Goal: Information Seeking & Learning: Compare options

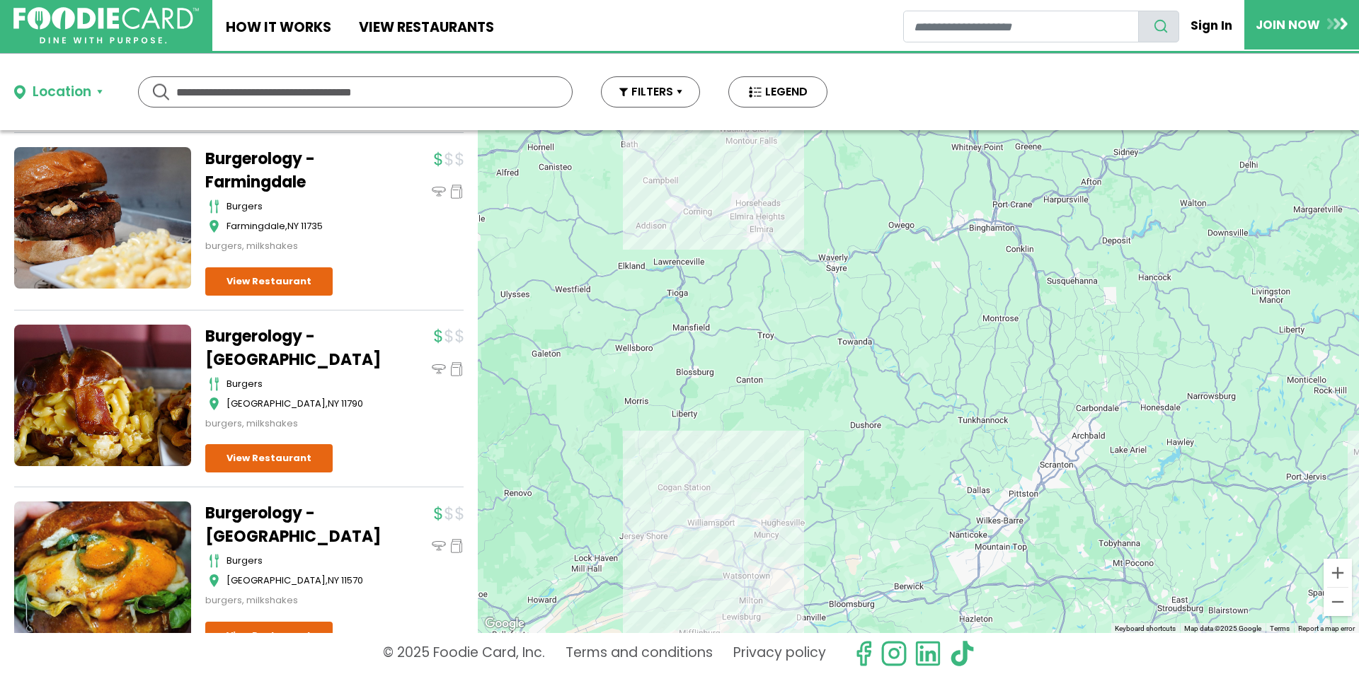
scroll to position [1981, 0]
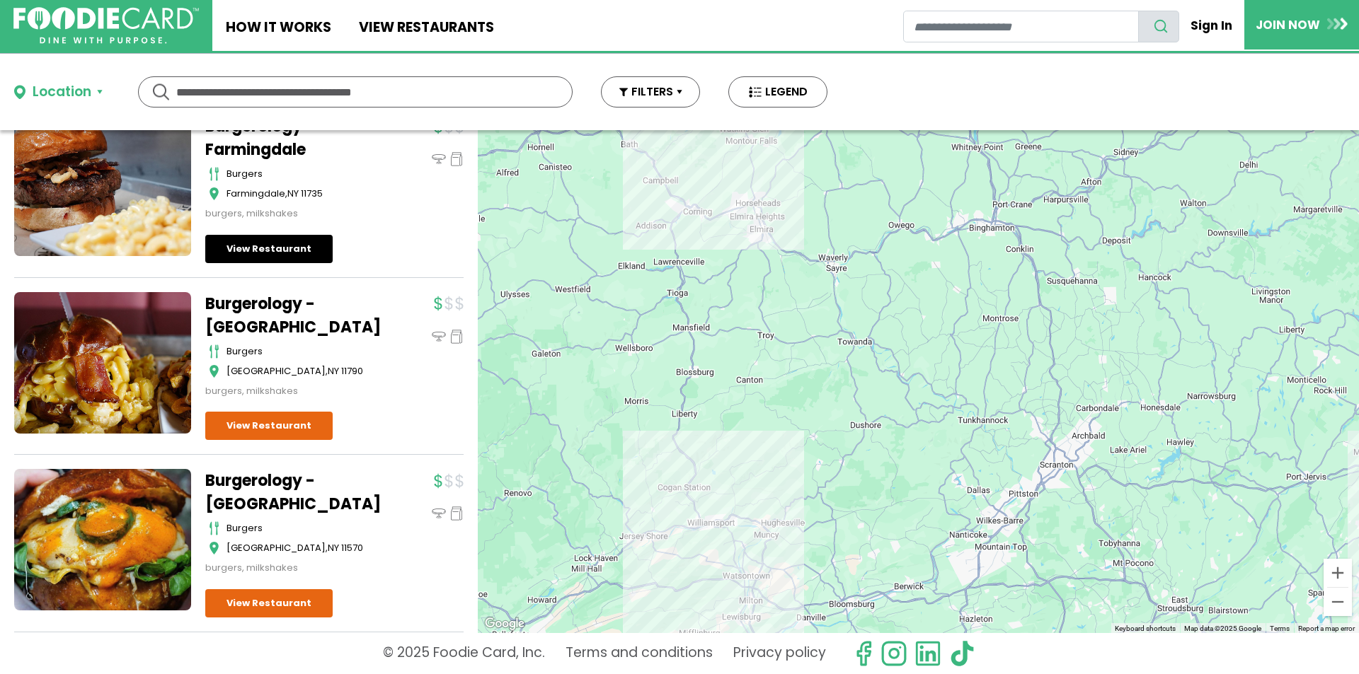
click at [282, 258] on link "View Restaurant" at bounding box center [268, 249] width 127 height 28
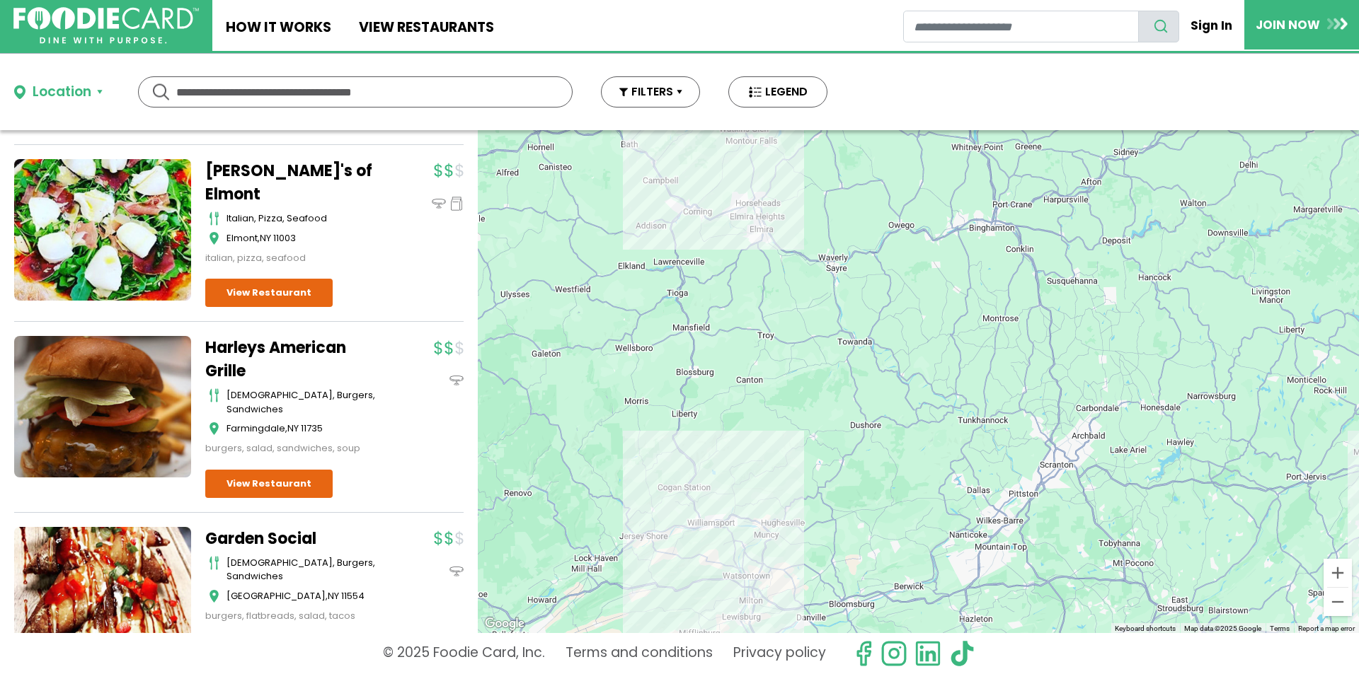
scroll to position [4317, 0]
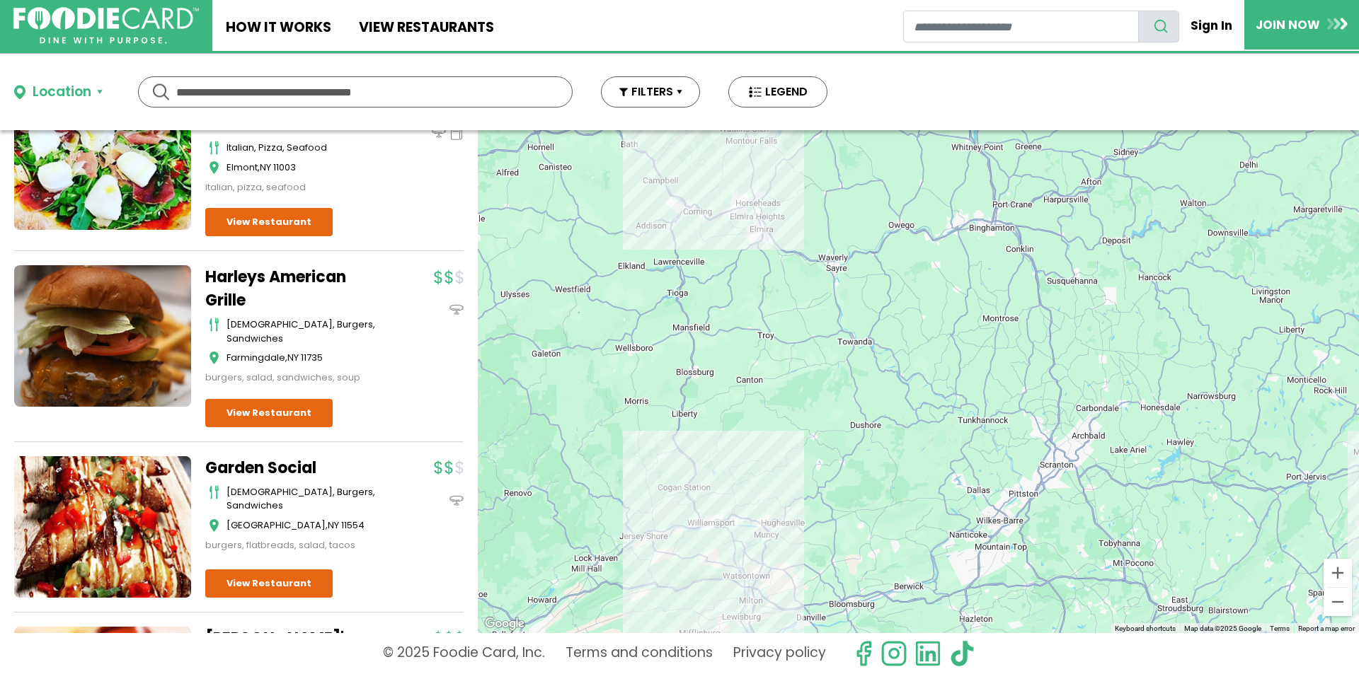
click at [98, 384] on link at bounding box center [102, 336] width 177 height 142
click at [99, 385] on link at bounding box center [102, 336] width 177 height 142
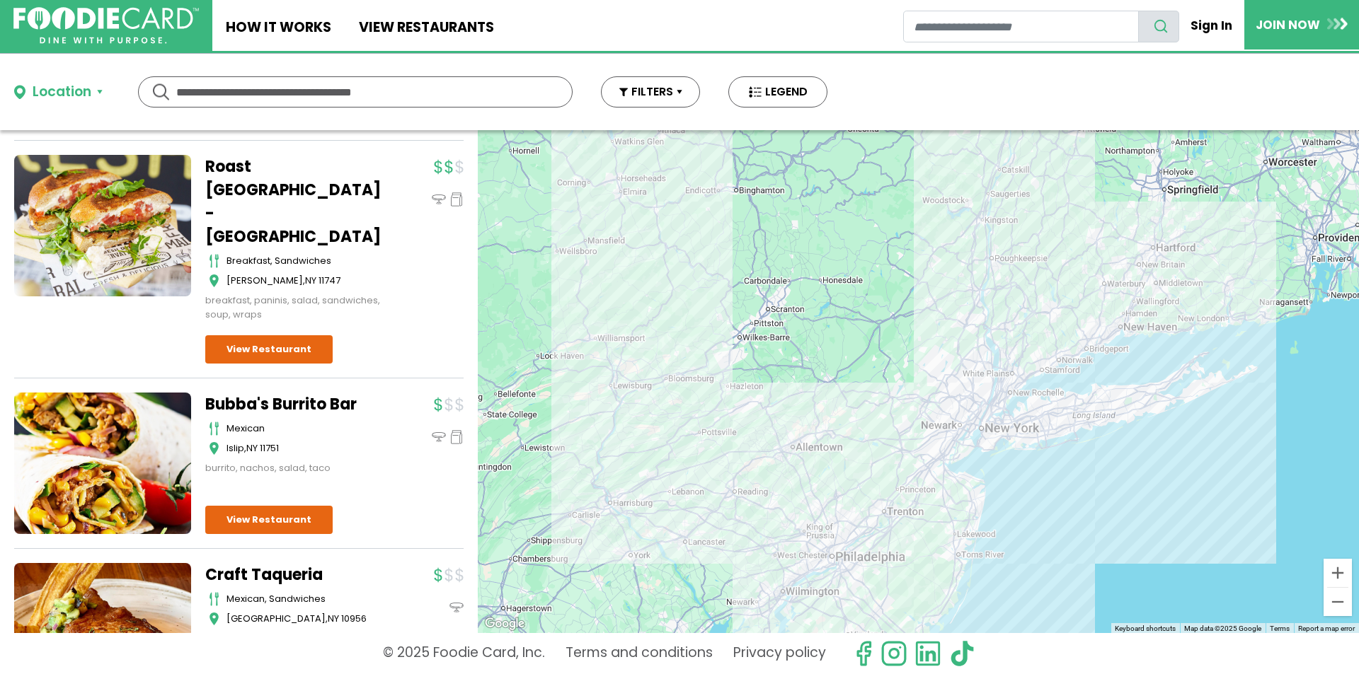
scroll to position [18033, 0]
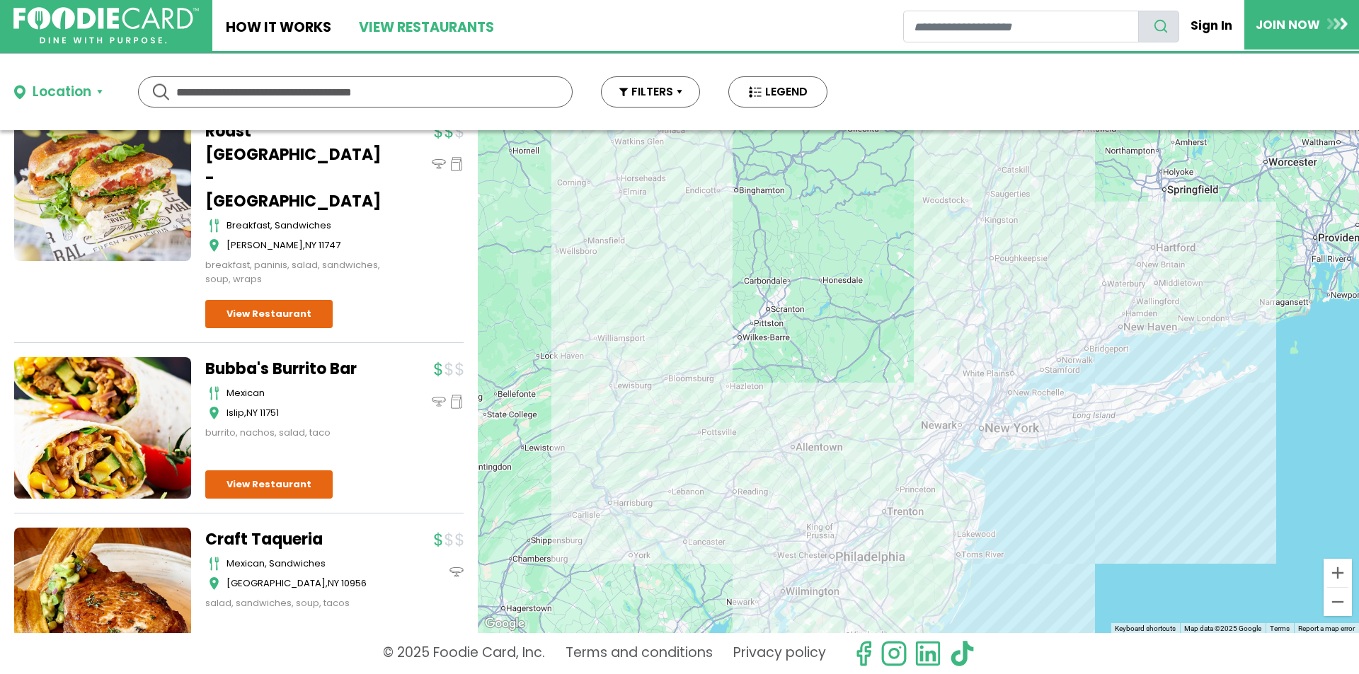
click at [419, 30] on link "View restaurants" at bounding box center [426, 25] width 162 height 51
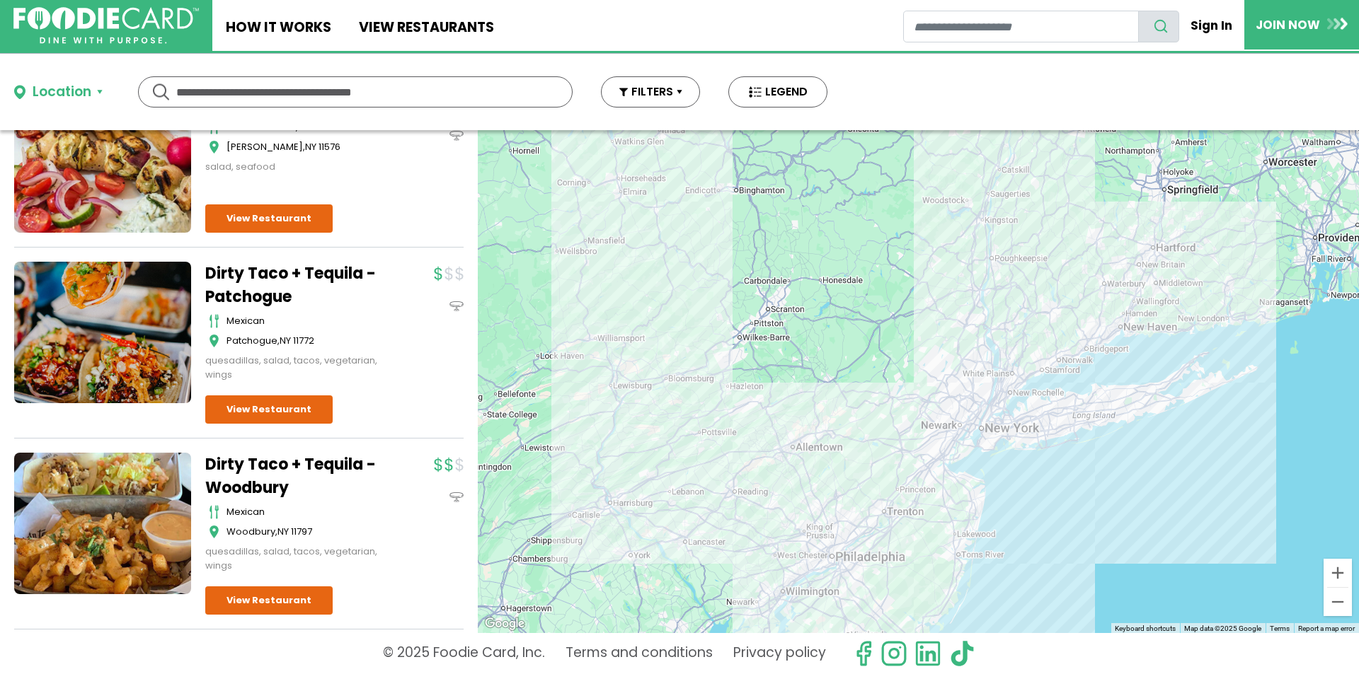
scroll to position [425, 0]
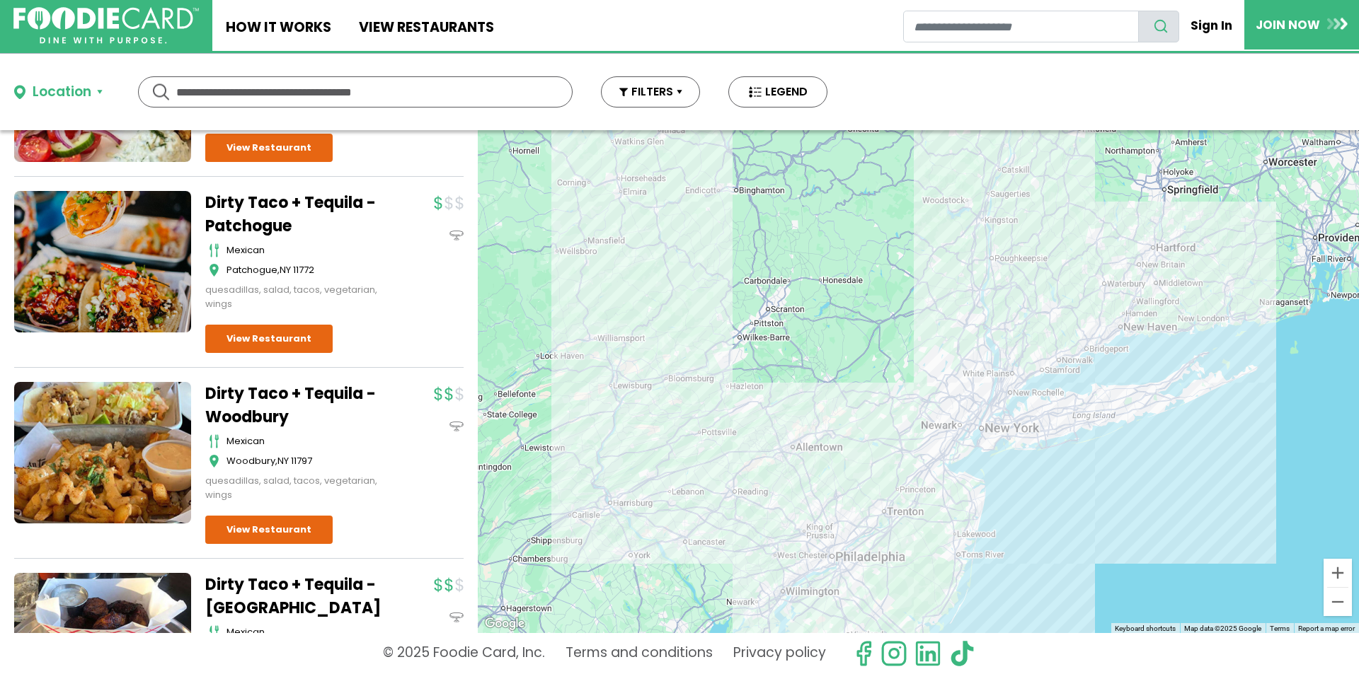
click at [225, 92] on input "text" at bounding box center [355, 92] width 358 height 30
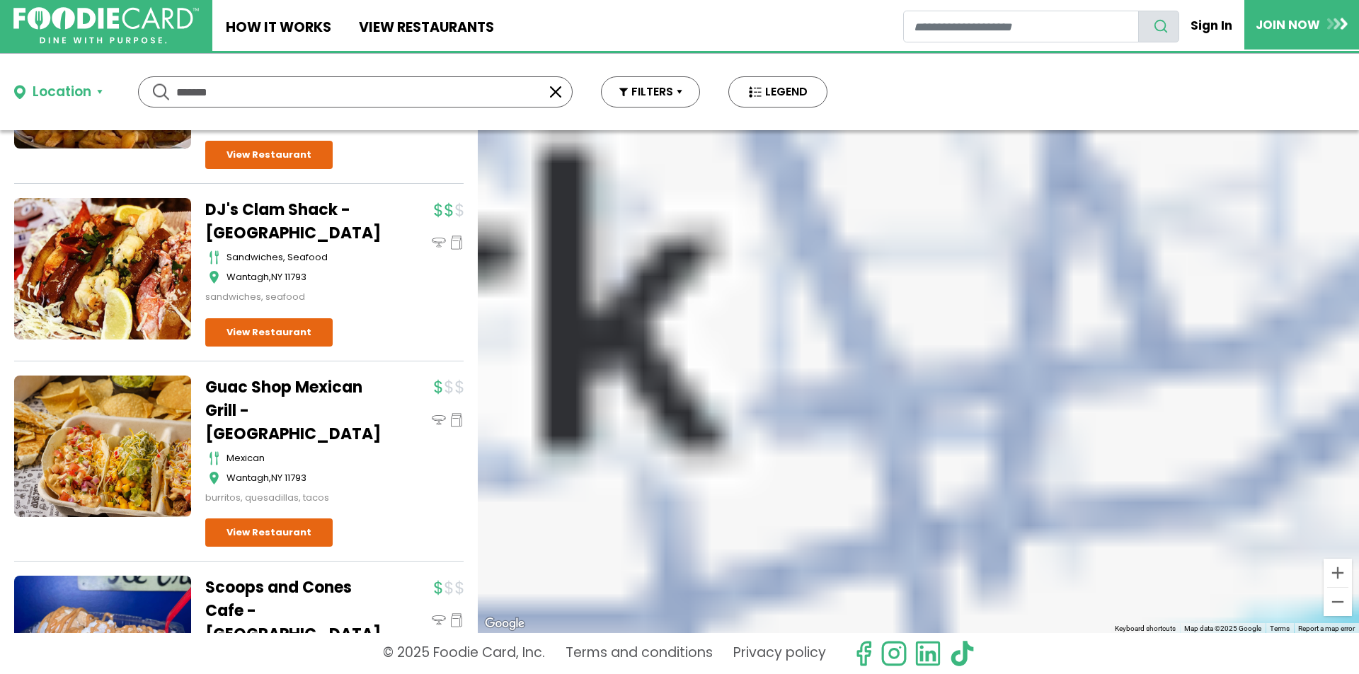
scroll to position [0, 0]
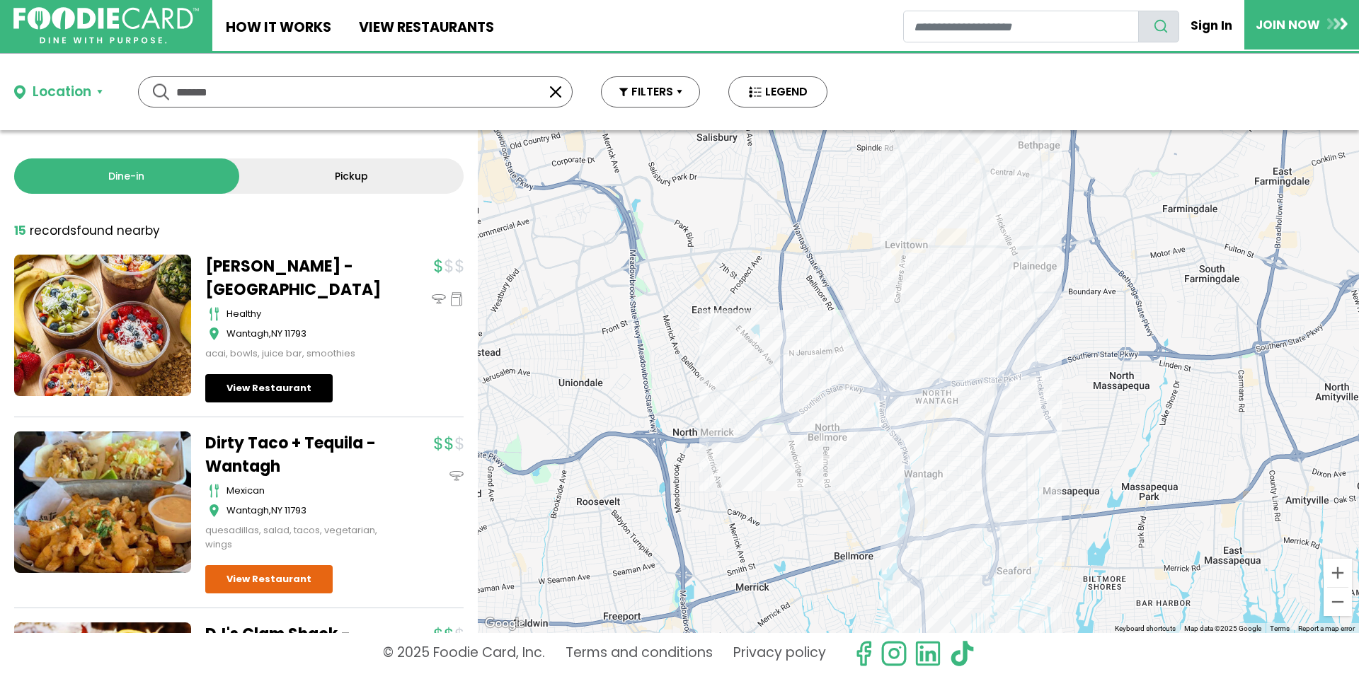
click at [245, 376] on link "View Restaurant" at bounding box center [268, 388] width 127 height 28
click at [211, 105] on input "*******" at bounding box center [355, 92] width 358 height 30
drag, startPoint x: 232, startPoint y: 101, endPoint x: 224, endPoint y: 97, distance: 8.9
click at [232, 99] on input "*******" at bounding box center [355, 92] width 358 height 30
drag, startPoint x: 224, startPoint y: 97, endPoint x: 167, endPoint y: 92, distance: 57.5
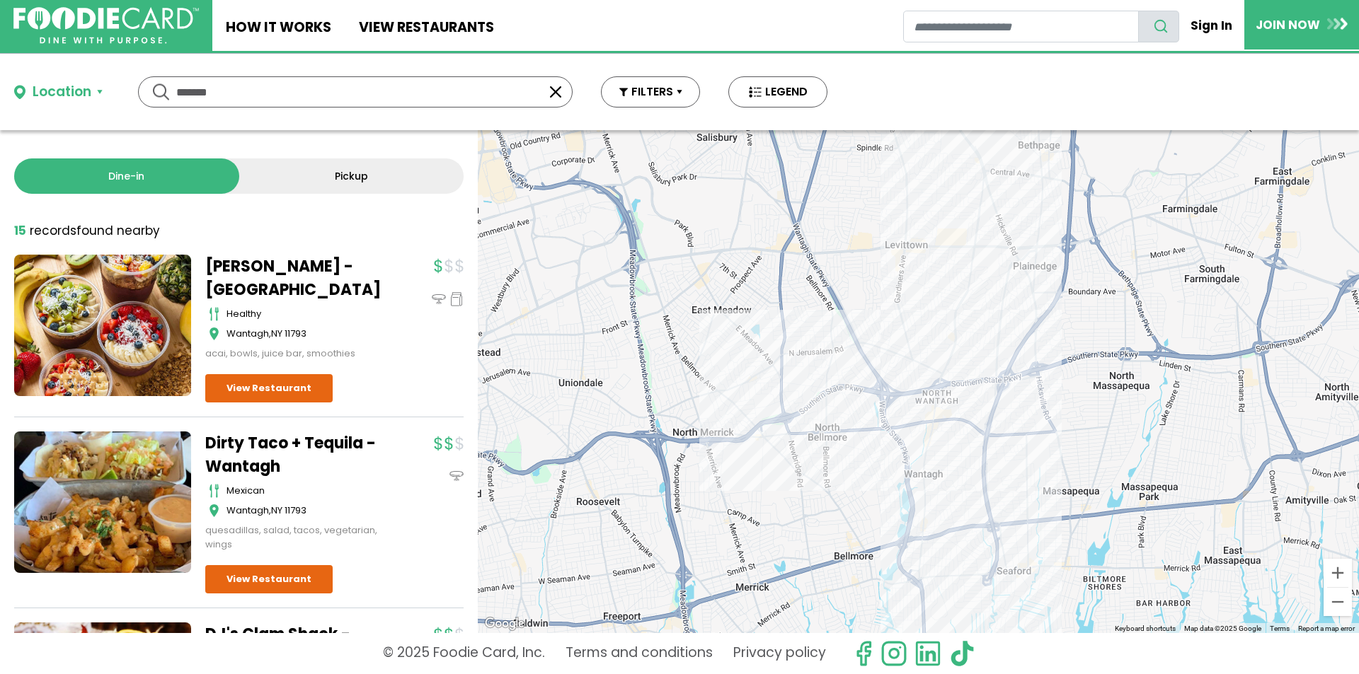
click at [167, 92] on div "******* *******" at bounding box center [355, 91] width 435 height 31
type input "**********"
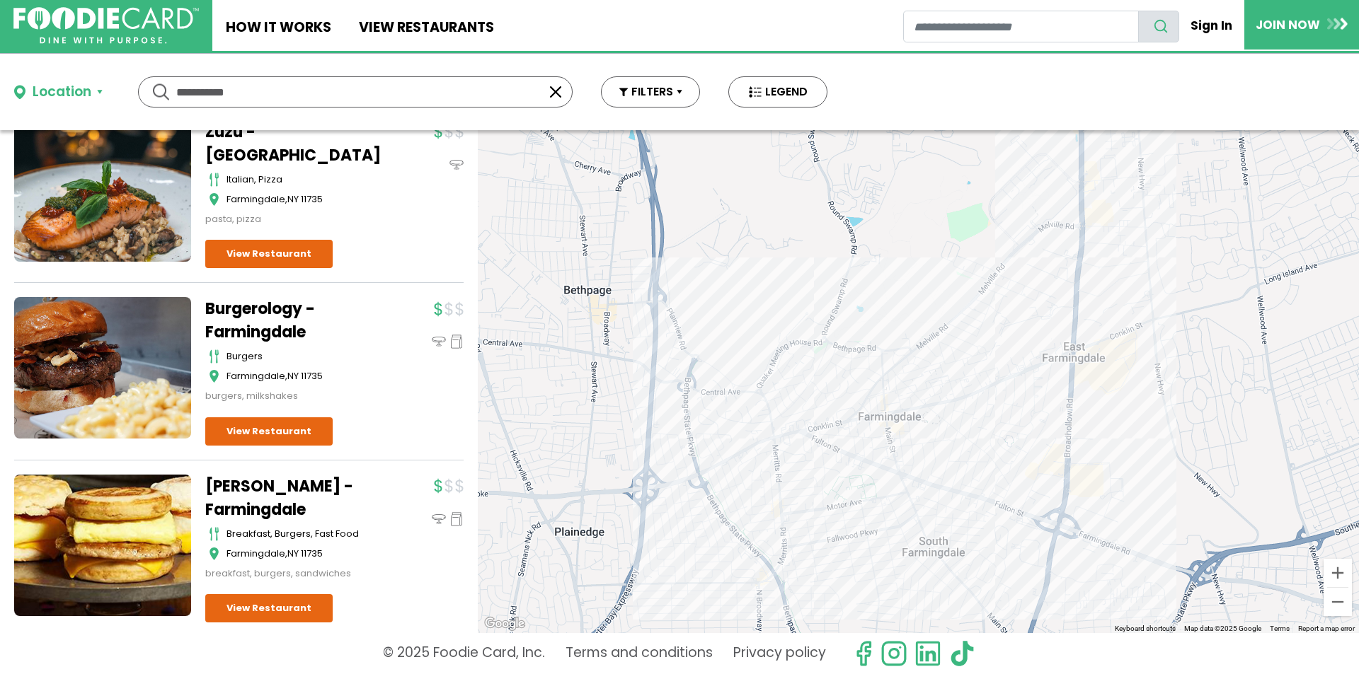
scroll to position [283, 0]
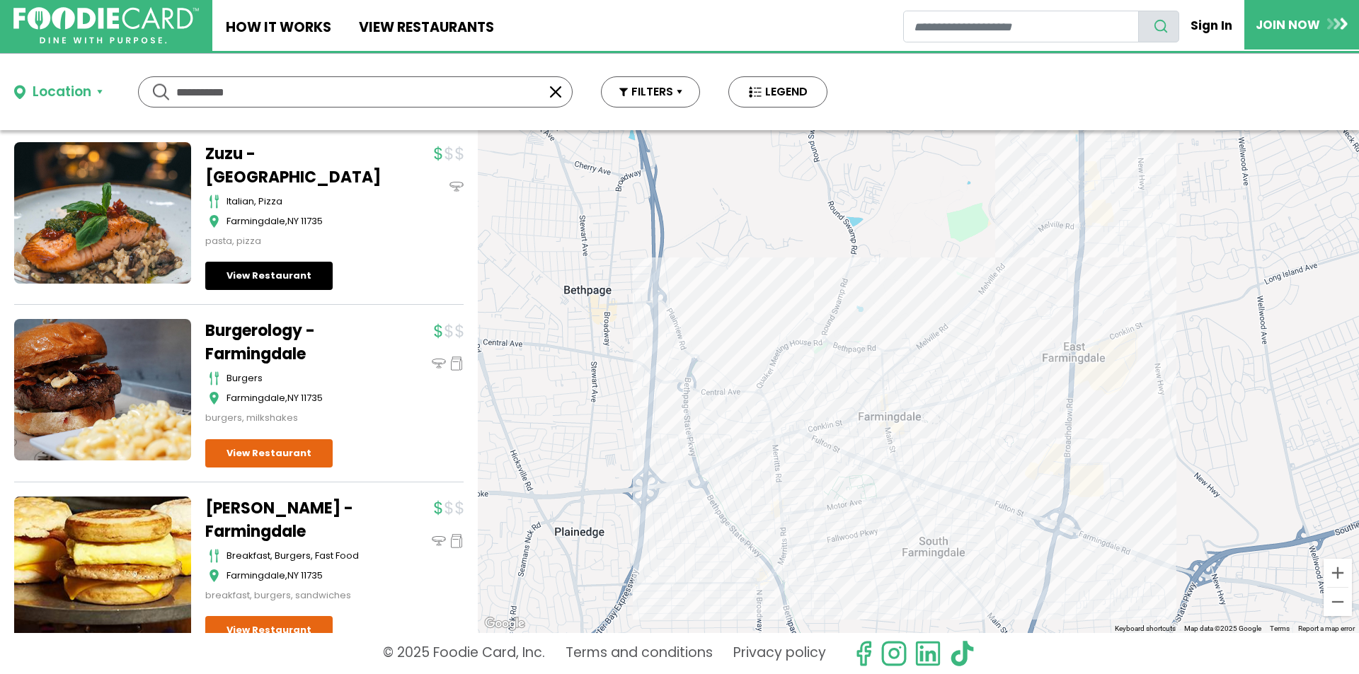
click at [285, 273] on link "View Restaurant" at bounding box center [268, 276] width 127 height 28
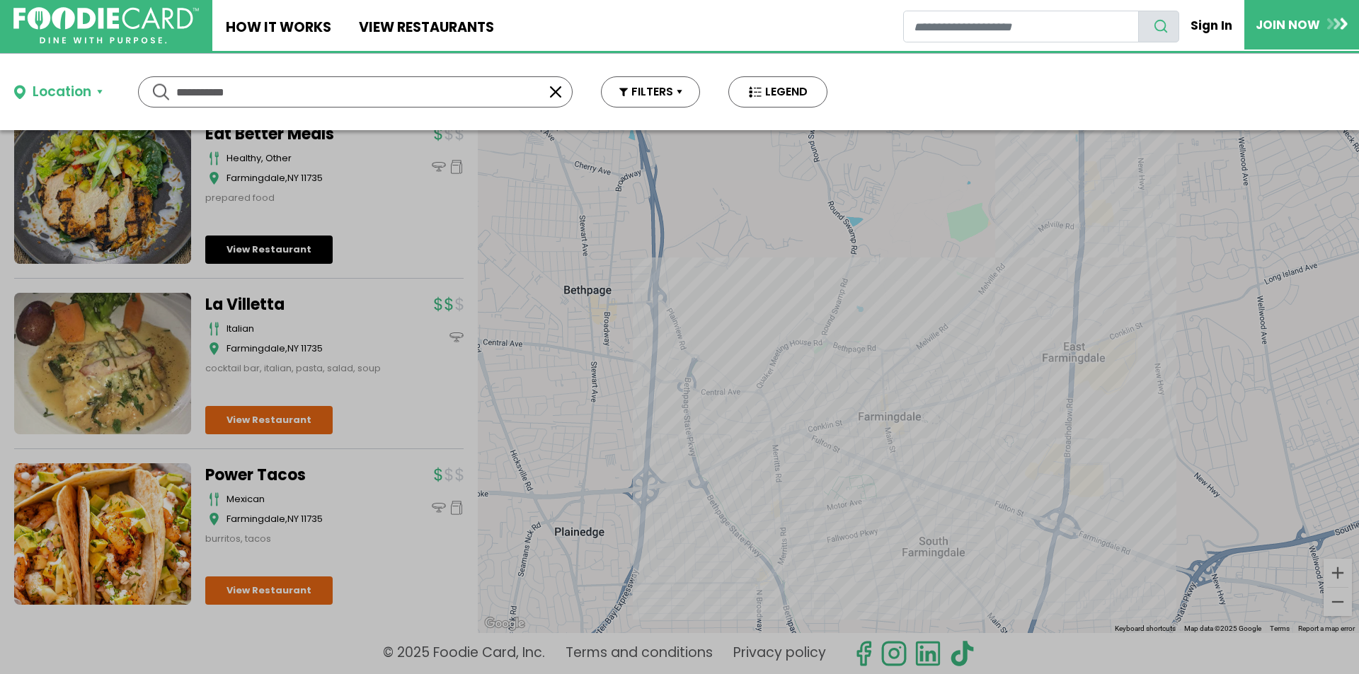
scroll to position [3397, 0]
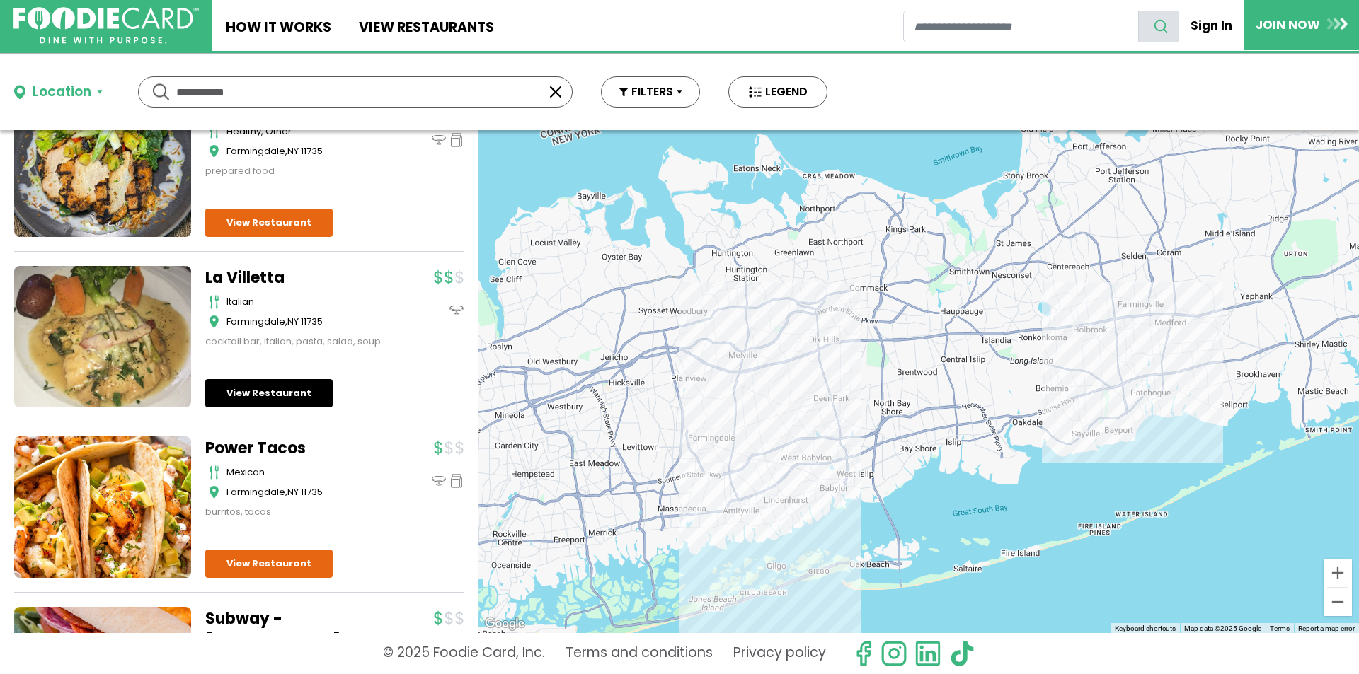
click at [237, 408] on link "View Restaurant" at bounding box center [268, 393] width 127 height 28
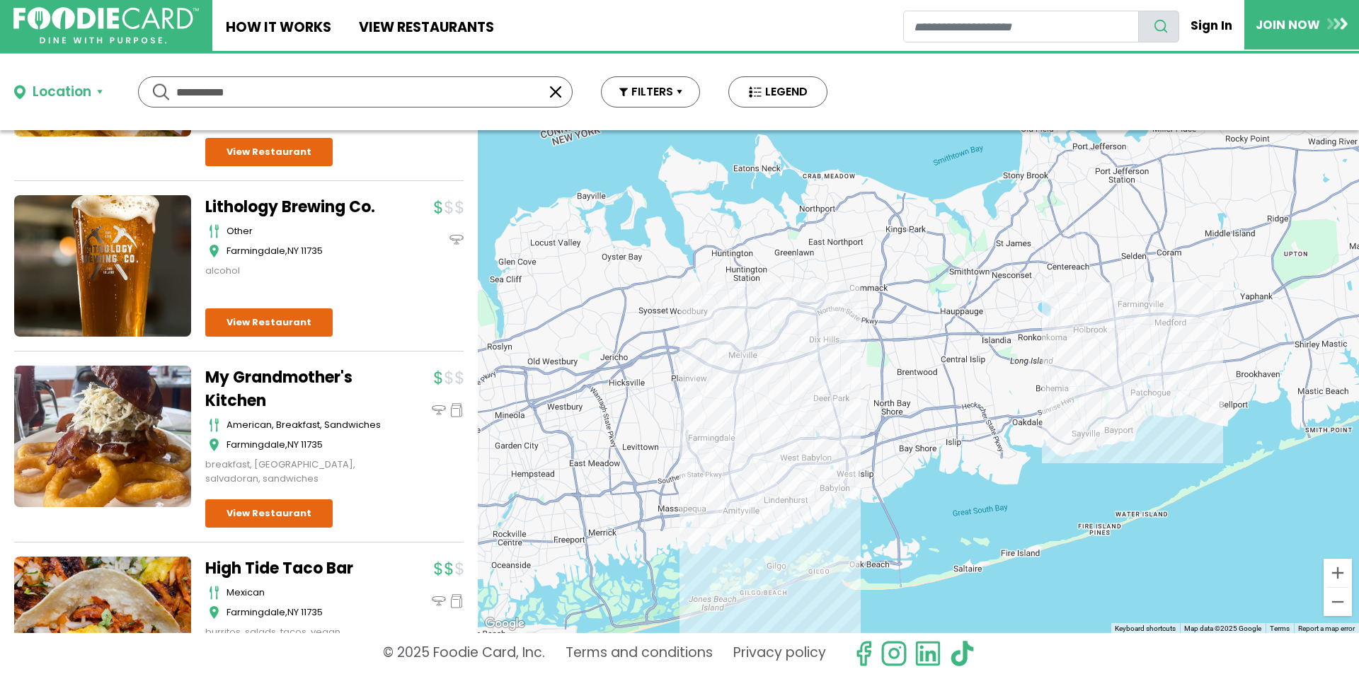
scroll to position [4034, 0]
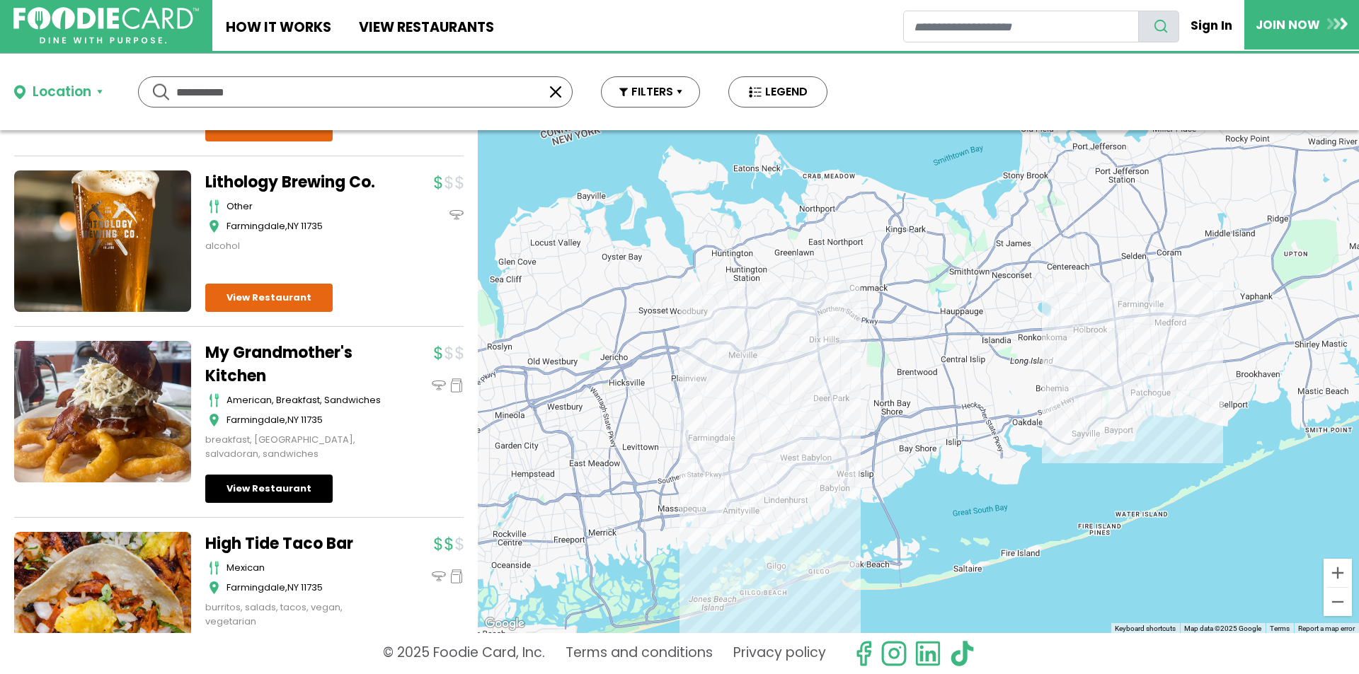
click at [243, 503] on link "View Restaurant" at bounding box center [268, 489] width 127 height 28
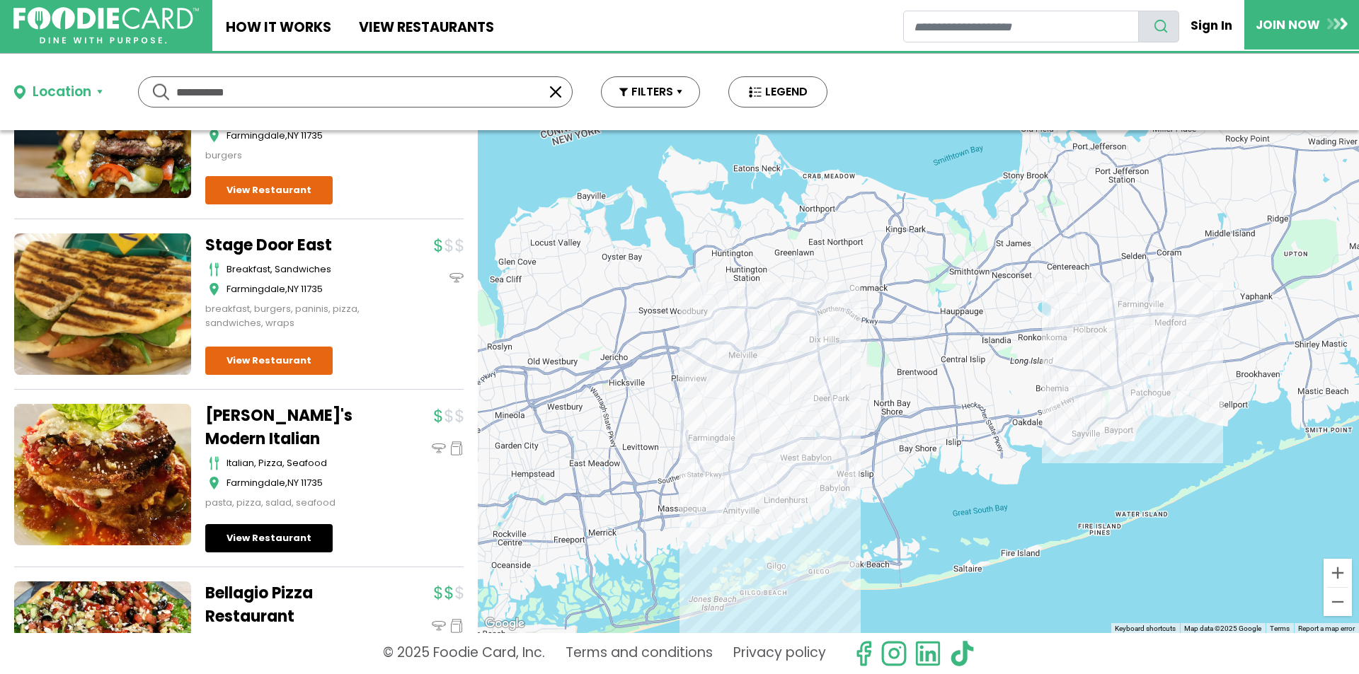
scroll to position [5237, 0]
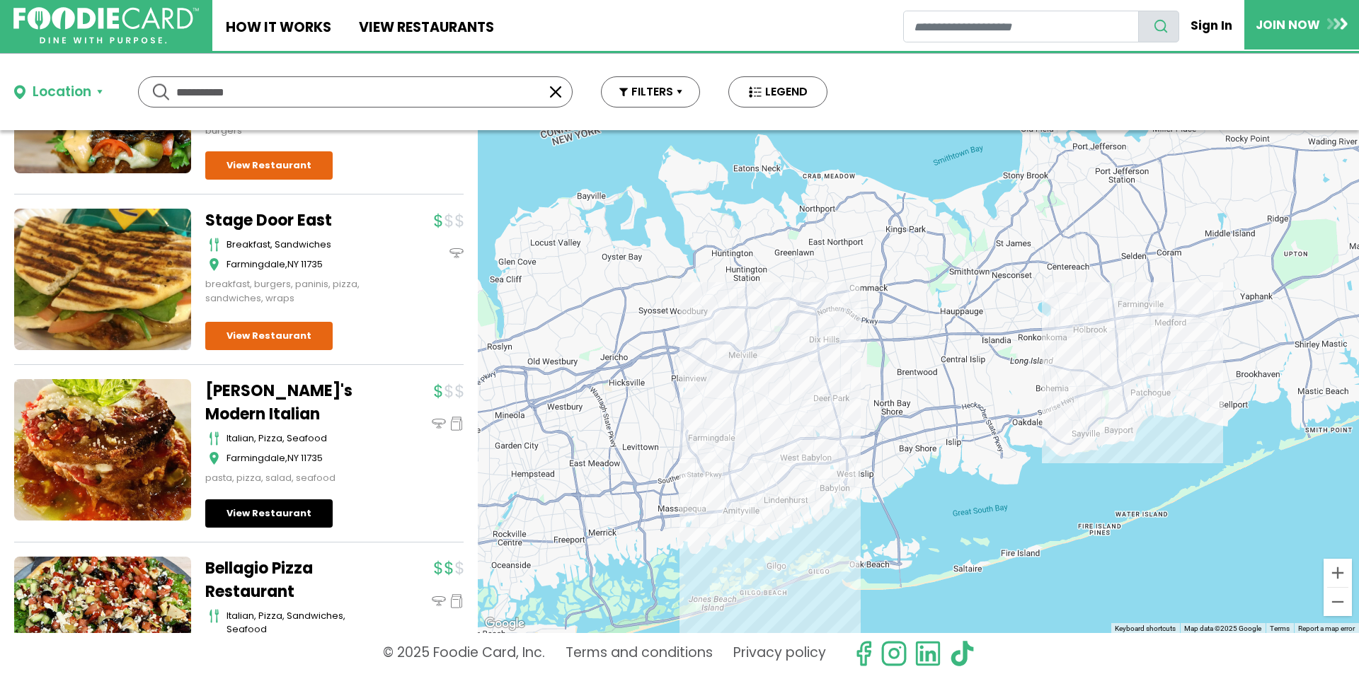
click at [290, 528] on link "View Restaurant" at bounding box center [268, 514] width 127 height 28
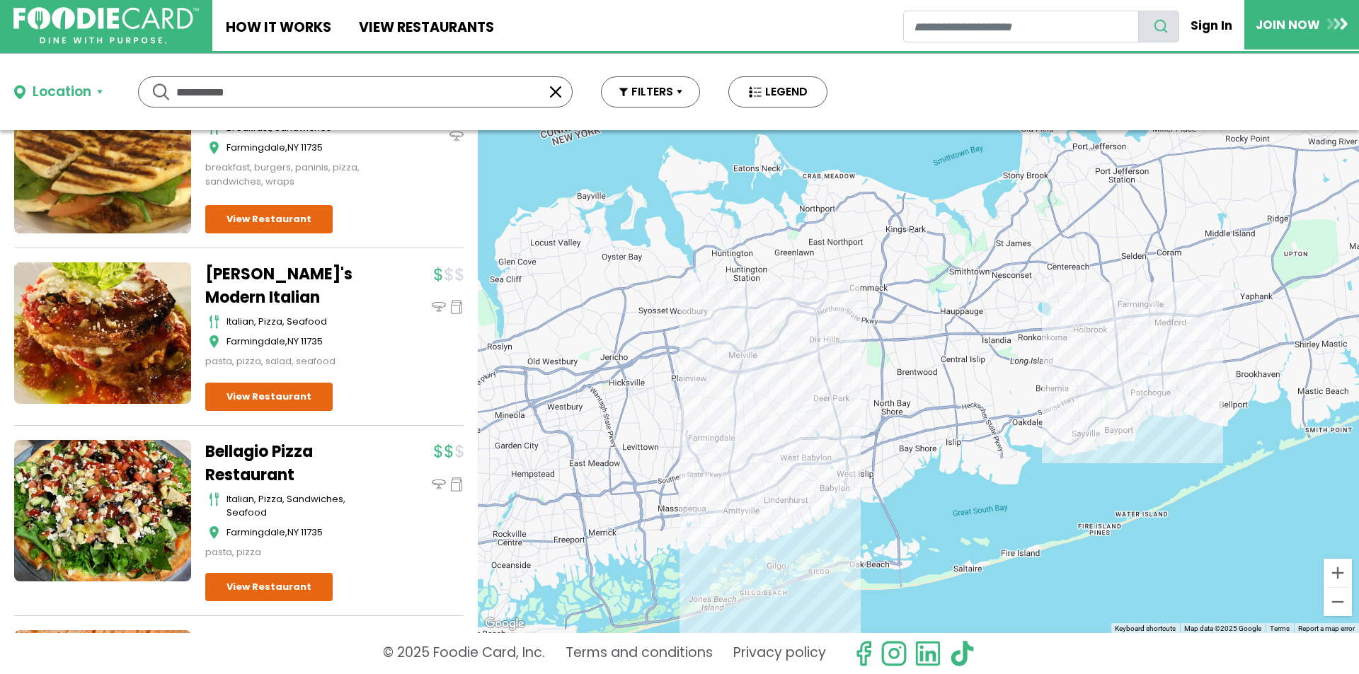
scroll to position [5378, 0]
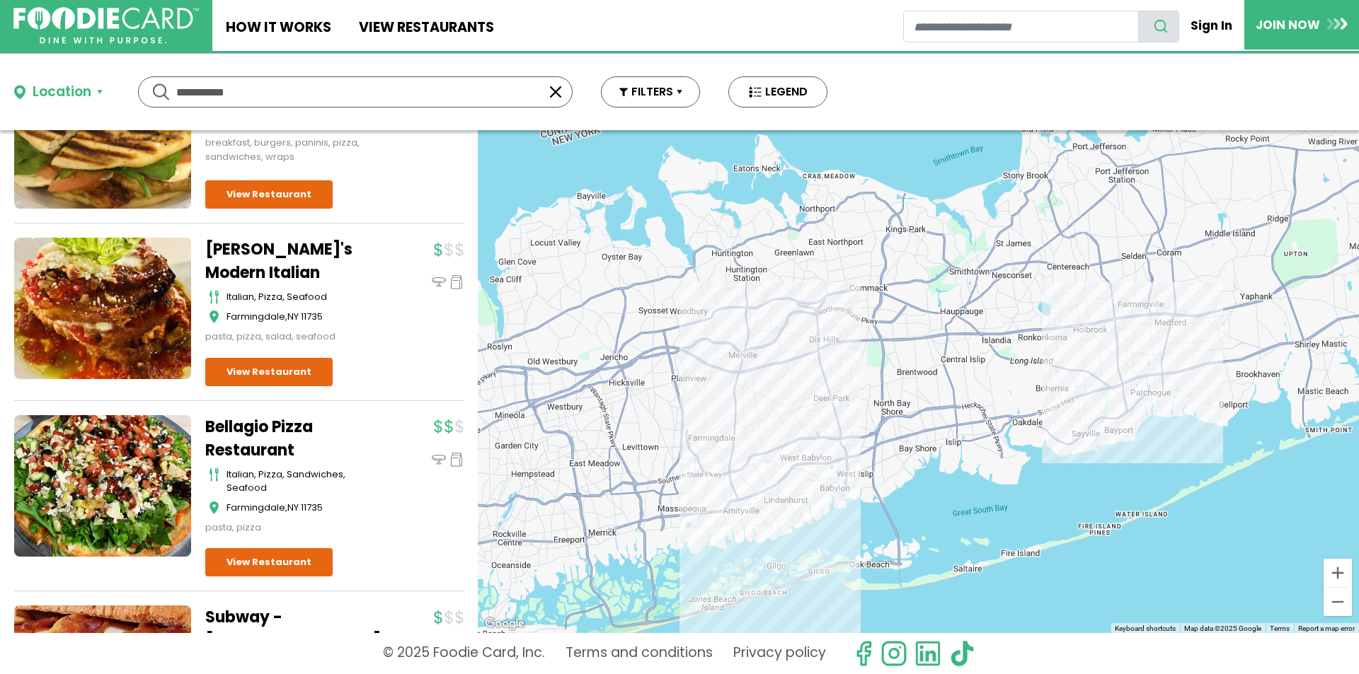
click at [110, 526] on link at bounding box center [102, 486] width 177 height 142
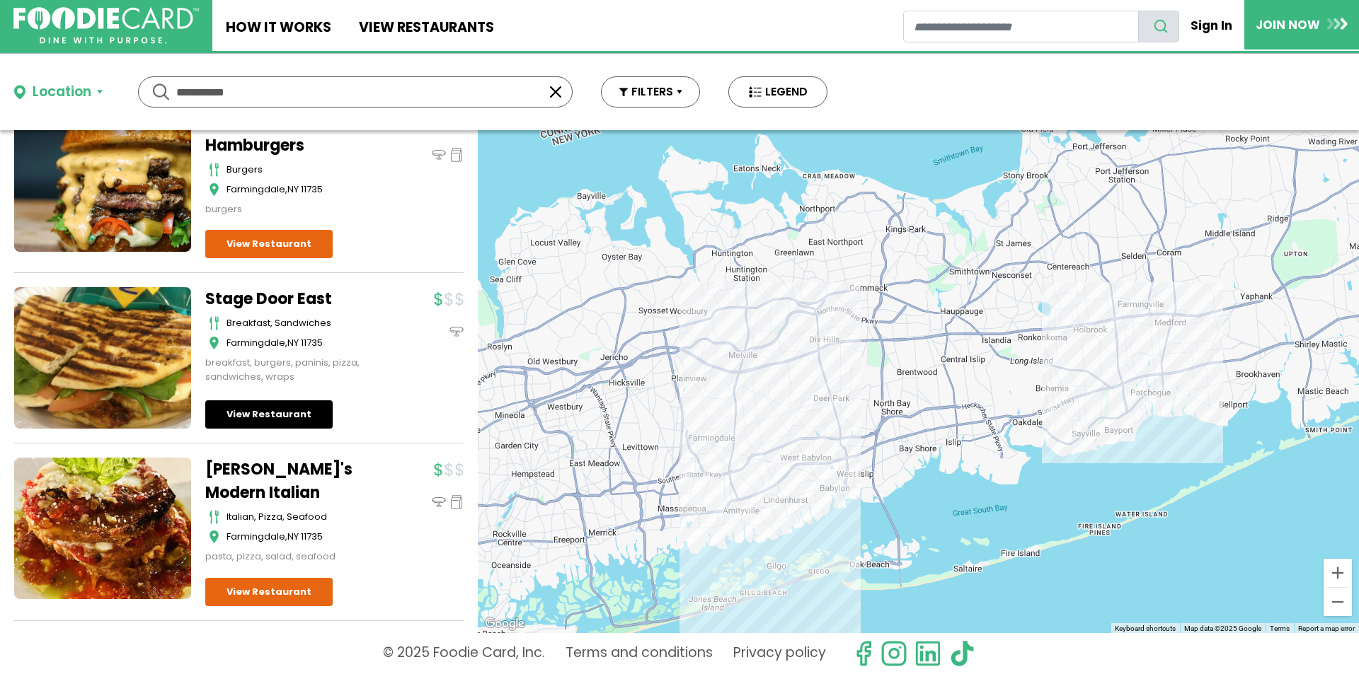
scroll to position [5080, 0]
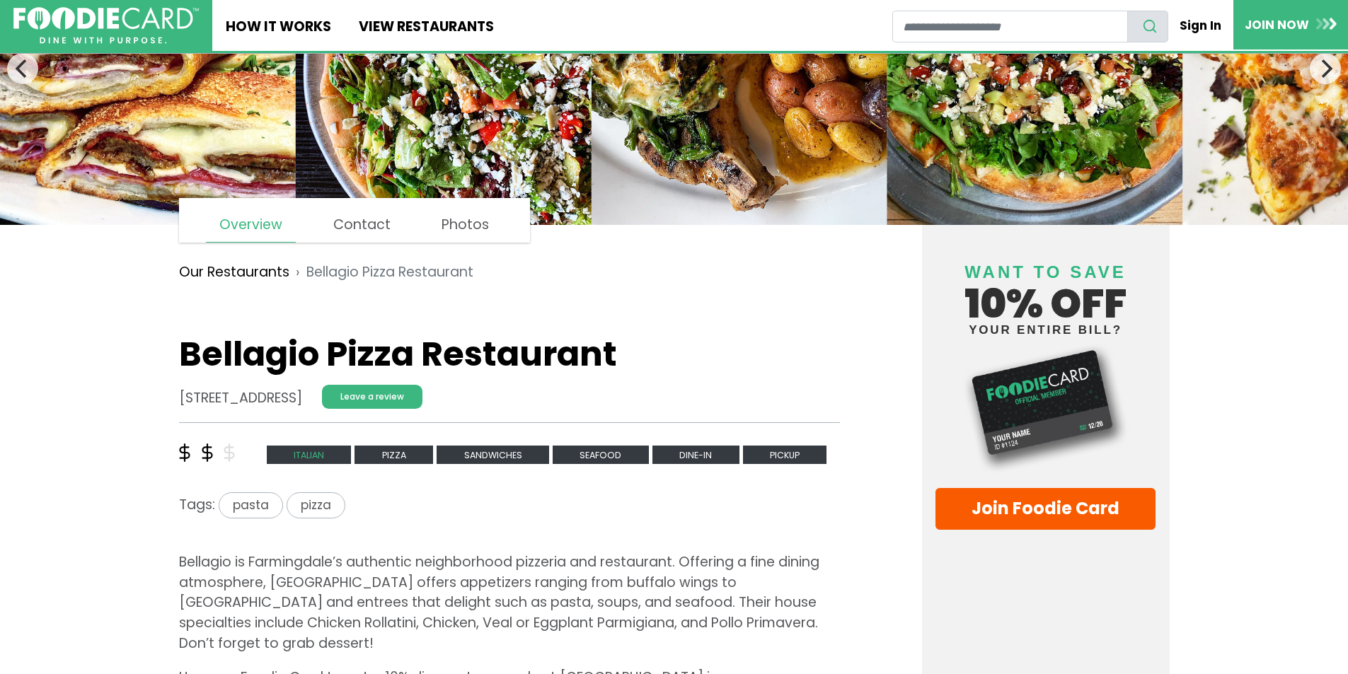
scroll to position [71, 0]
